Goal: Information Seeking & Learning: Learn about a topic

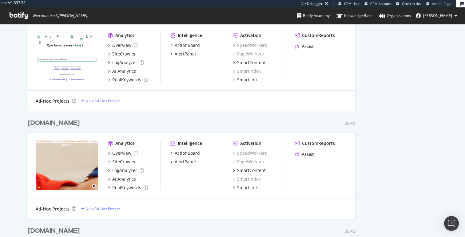
scroll to position [671, 0]
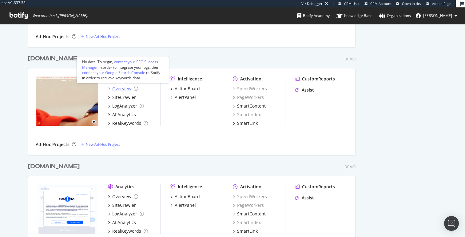
click at [118, 89] on div "Overview" at bounding box center [121, 88] width 19 height 6
